Goal: Task Accomplishment & Management: Complete application form

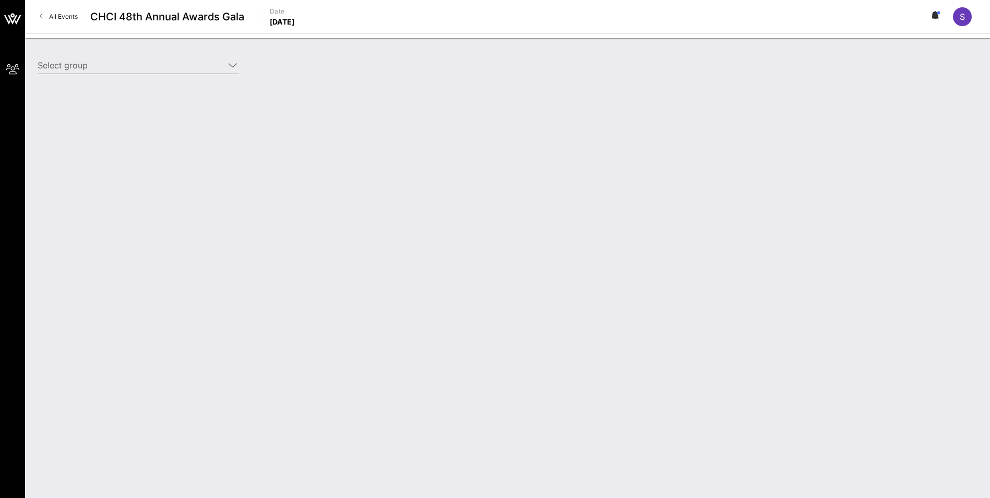
type input "[DEMOGRAPHIC_DATA] Health ([DEMOGRAPHIC_DATA] Health) [[PERSON_NAME], [PERSON_N…"
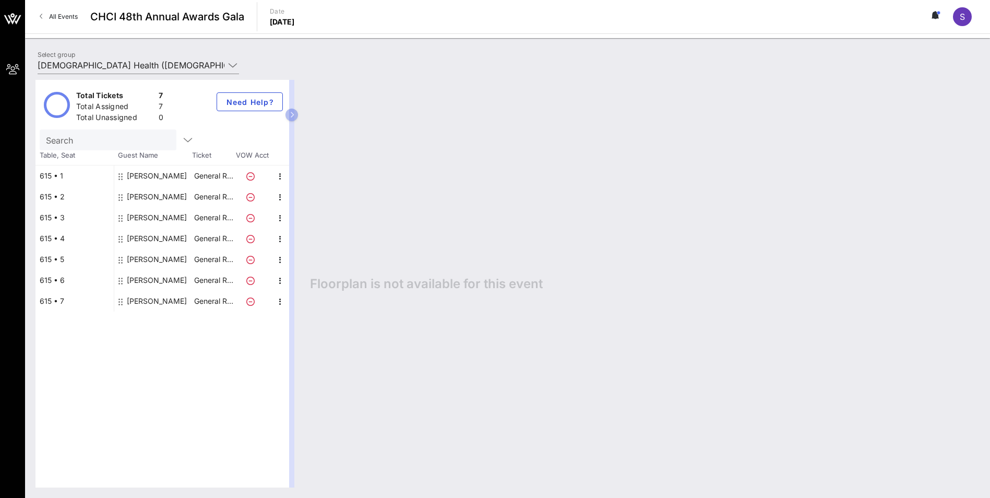
click at [121, 303] on icon at bounding box center [120, 302] width 4 height 8
click at [280, 301] on icon "button" at bounding box center [280, 301] width 13 height 13
click at [134, 353] on div "Total Tickets 7 Total Assigned 7 Total Unassigned 0 Need Help? Search Table, Se…" at bounding box center [162, 284] width 254 height 408
click at [61, 176] on div "615 • 1" at bounding box center [74, 175] width 78 height 21
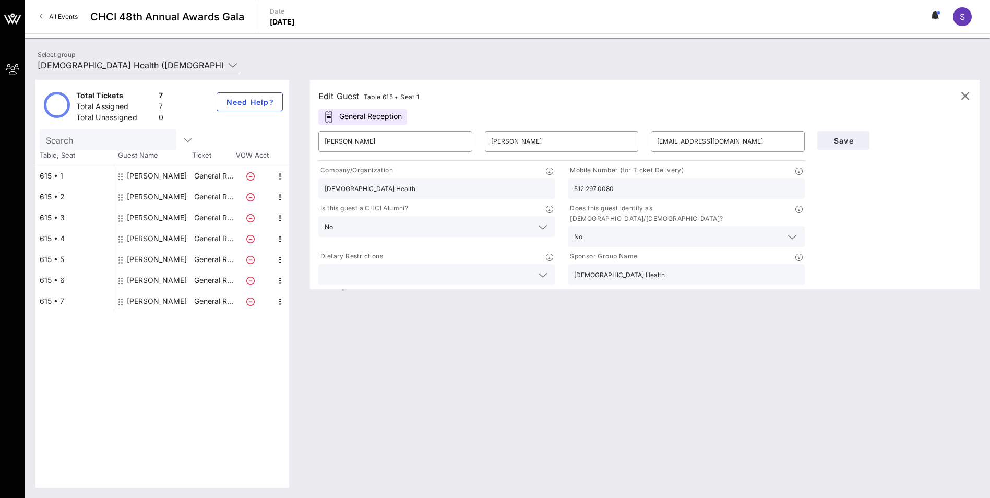
click at [63, 197] on div "615 • 2" at bounding box center [74, 196] width 78 height 21
type input "[PERSON_NAME]"
type input "[EMAIL_ADDRESS][DOMAIN_NAME]"
type input "Virtue & [PERSON_NAME], PC"
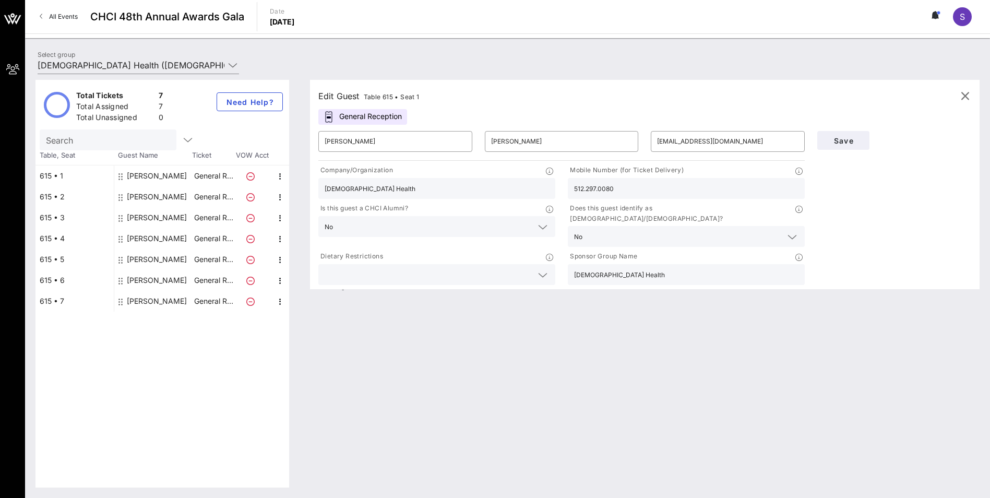
type input "[PHONE_NUMBER]"
click at [63, 217] on div "615 • 3" at bounding box center [74, 217] width 78 height 21
type input "[PERSON_NAME]"
type input "[PERSON_NAME][EMAIL_ADDRESS][PERSON_NAME][DOMAIN_NAME]"
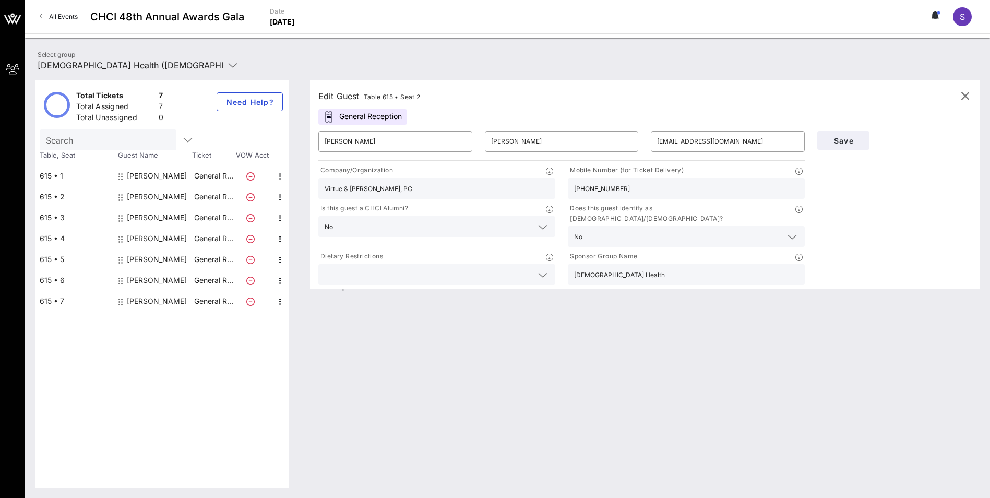
type input "CHRISTUS [GEOGRAPHIC_DATA][PERSON_NAME]"
type input "[PHONE_NUMBER]"
click at [60, 241] on div "615 • 4" at bounding box center [74, 238] width 78 height 21
type input "[PERSON_NAME]"
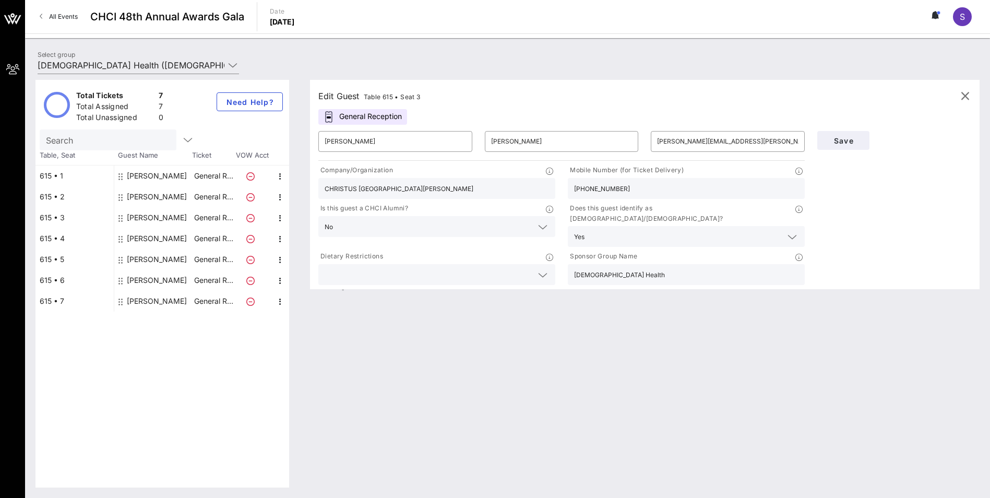
type input "[PERSON_NAME][EMAIL_ADDRESS][PERSON_NAME][DOMAIN_NAME]"
type input "CHRISTUS [GEOGRAPHIC_DATA][PERSON_NAME]"
type input "[PHONE_NUMBER]"
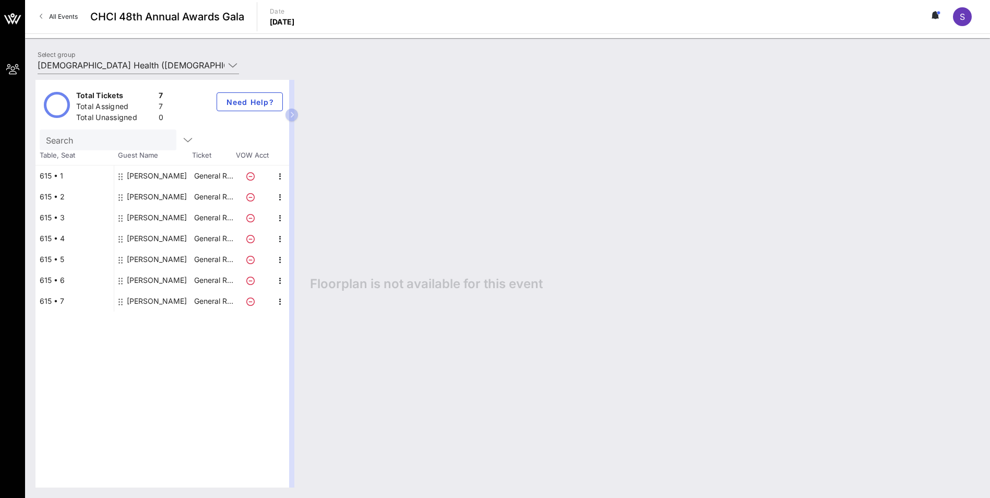
drag, startPoint x: 293, startPoint y: 114, endPoint x: 299, endPoint y: 113, distance: 6.5
click at [299, 113] on div "Total Tickets 7 Total Assigned 7 Total Unassigned 0 Need Help? Search Table, Se…" at bounding box center [167, 284] width 264 height 408
click at [295, 113] on button "button" at bounding box center [292, 115] width 13 height 13
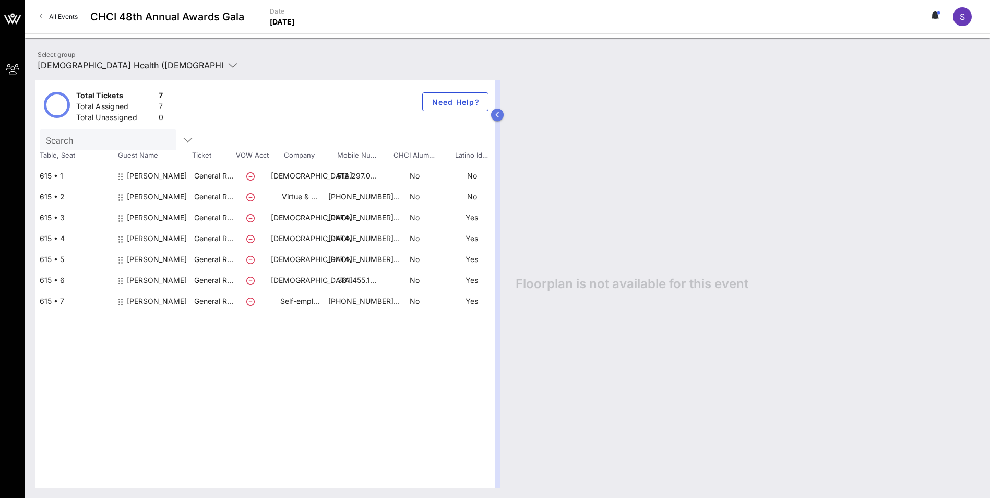
click at [499, 113] on icon "button" at bounding box center [497, 115] width 5 height 6
